Goal: Entertainment & Leisure: Consume media (video, audio)

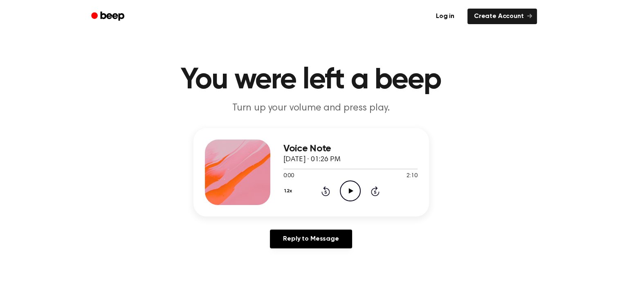
click at [350, 193] on icon "Play Audio" at bounding box center [350, 190] width 21 height 21
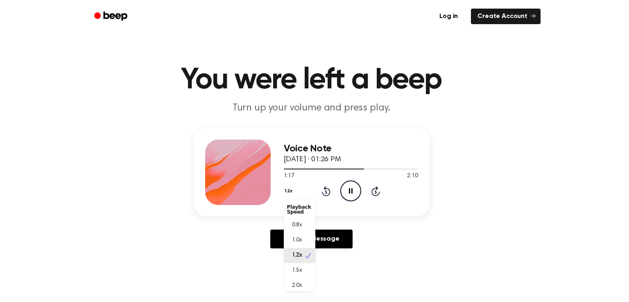
click at [288, 189] on button "1.2x" at bounding box center [290, 191] width 12 height 14
click at [296, 239] on span "1.0x" at bounding box center [297, 240] width 10 height 9
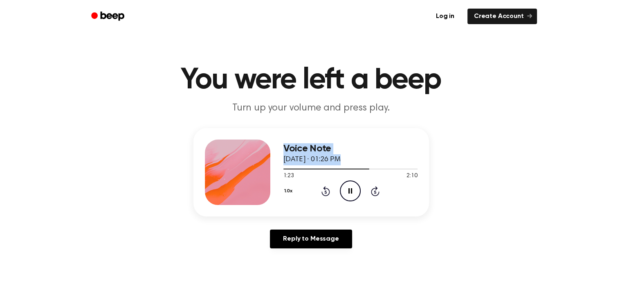
drag, startPoint x: 367, startPoint y: 169, endPoint x: 277, endPoint y: 178, distance: 90.5
click at [277, 178] on div "Voice Note [DATE] · 01:26 PM 1:23 2:10 Your browser does not support the [objec…" at bounding box center [312, 172] width 236 height 88
click at [288, 169] on div at bounding box center [328, 169] width 89 height 1
click at [284, 169] on div at bounding box center [351, 168] width 134 height 7
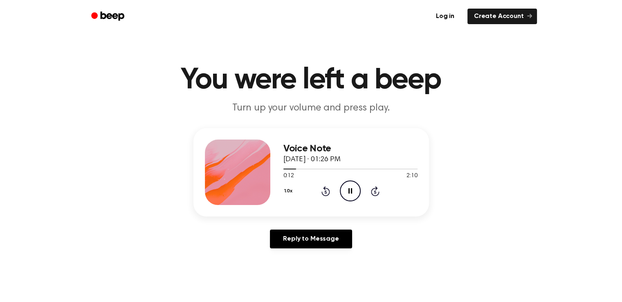
click at [352, 194] on icon "Pause Audio" at bounding box center [350, 190] width 21 height 21
click at [356, 185] on icon "Play Audio" at bounding box center [350, 190] width 21 height 21
click at [298, 169] on div at bounding box center [309, 169] width 50 height 1
click at [352, 194] on icon "Pause Audio" at bounding box center [350, 190] width 21 height 21
click at [345, 194] on icon "Play Audio" at bounding box center [350, 190] width 21 height 21
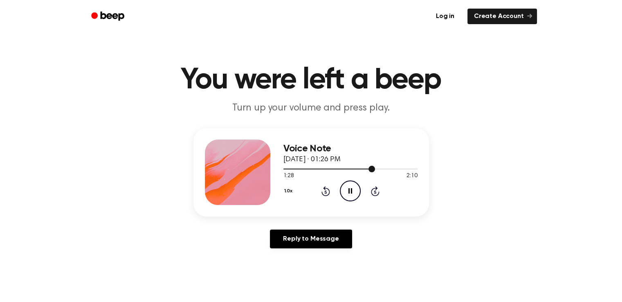
click at [340, 170] on div at bounding box center [351, 168] width 134 height 7
click at [346, 169] on div at bounding box center [327, 169] width 86 height 1
click at [349, 189] on icon at bounding box center [351, 190] width 4 height 5
click at [345, 196] on icon "Play Audio" at bounding box center [350, 190] width 21 height 21
